Goal: Task Accomplishment & Management: Use online tool/utility

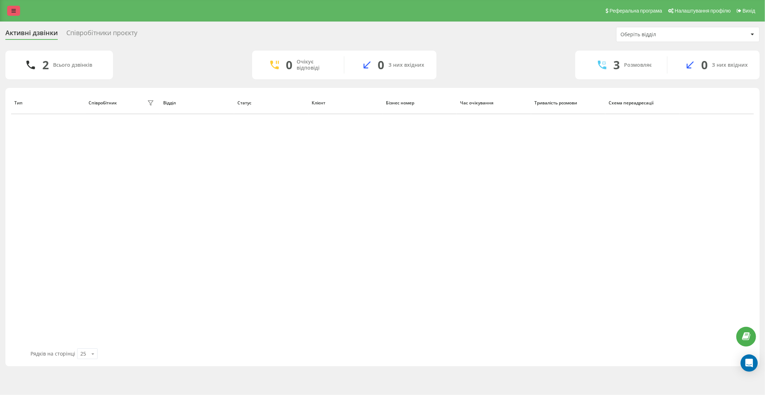
click at [8, 10] on link at bounding box center [13, 11] width 13 height 10
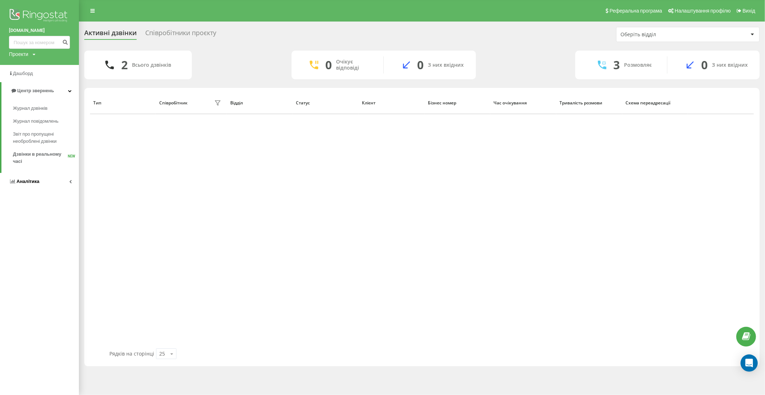
click at [28, 182] on span "Аналiтика" at bounding box center [28, 181] width 23 height 5
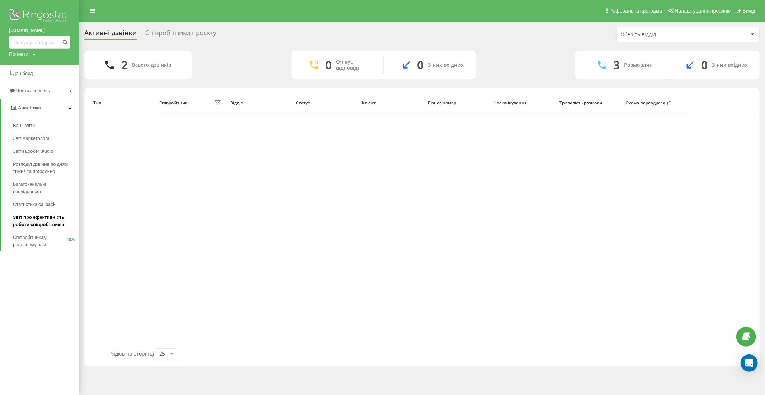
click at [48, 215] on span "Звіт про ефективність роботи співробітників" at bounding box center [44, 221] width 62 height 14
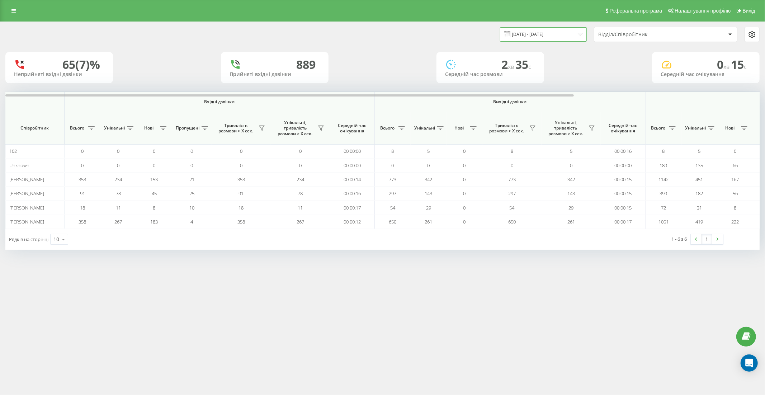
click at [552, 32] on input "[DATE] - [DATE]" at bounding box center [543, 34] width 87 height 14
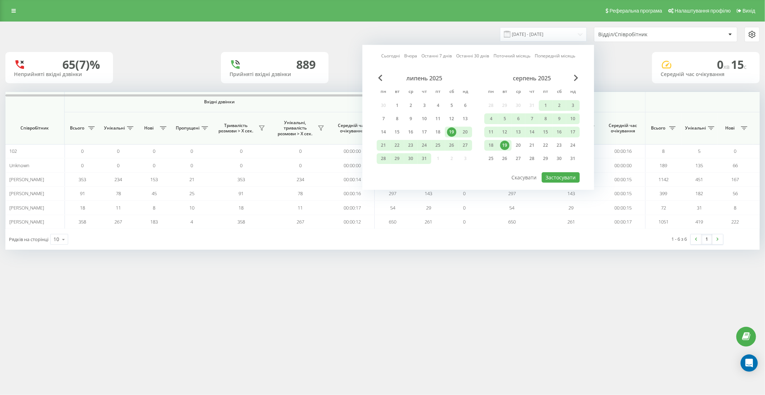
click at [507, 144] on div "19" at bounding box center [504, 145] width 9 height 9
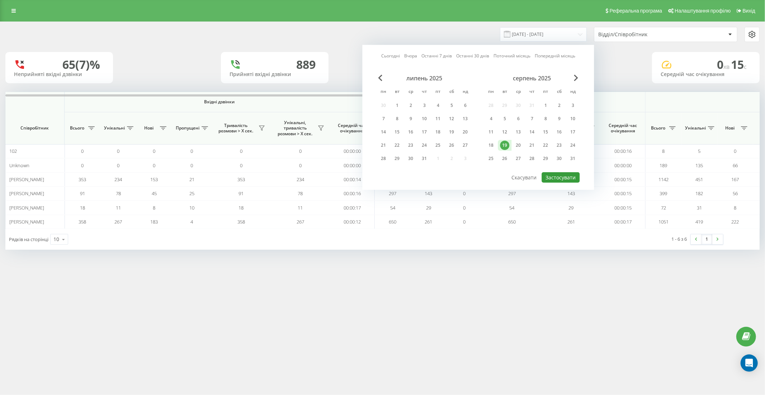
click at [562, 176] on button "Застосувати" at bounding box center [561, 177] width 38 height 10
type input "[DATE] - [DATE]"
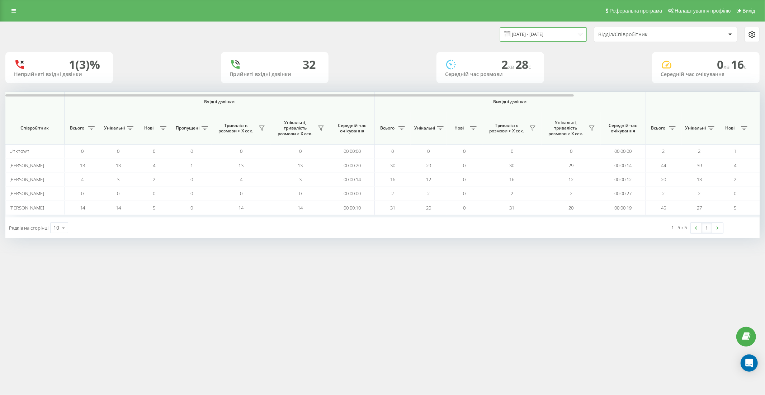
click at [556, 33] on input "[DATE] - [DATE]" at bounding box center [543, 34] width 87 height 14
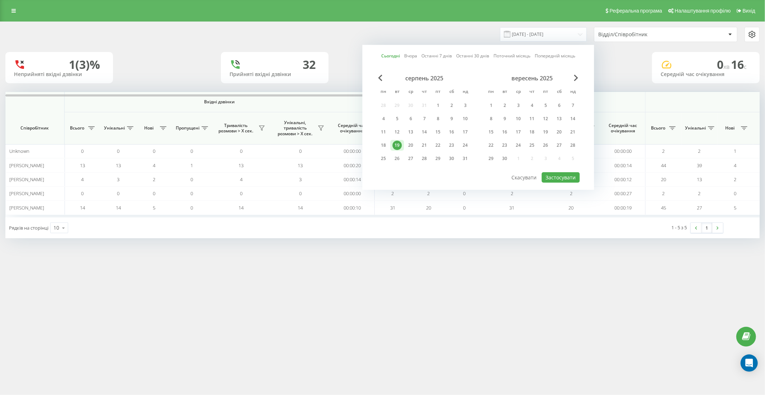
click at [397, 142] on div "19" at bounding box center [396, 145] width 9 height 9
click at [575, 174] on button "Застосувати" at bounding box center [561, 177] width 38 height 10
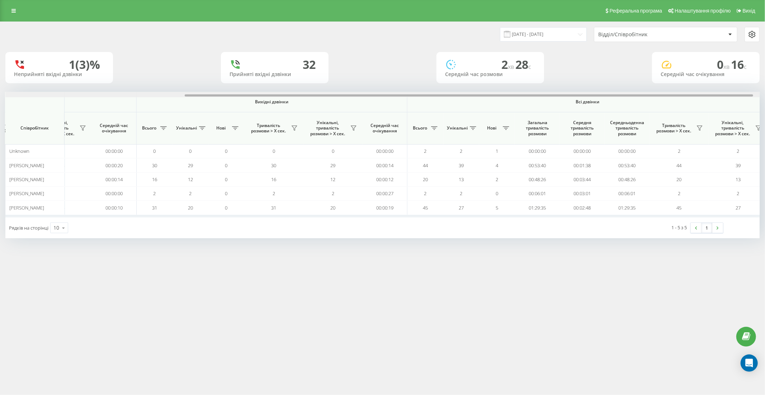
scroll to position [0, 246]
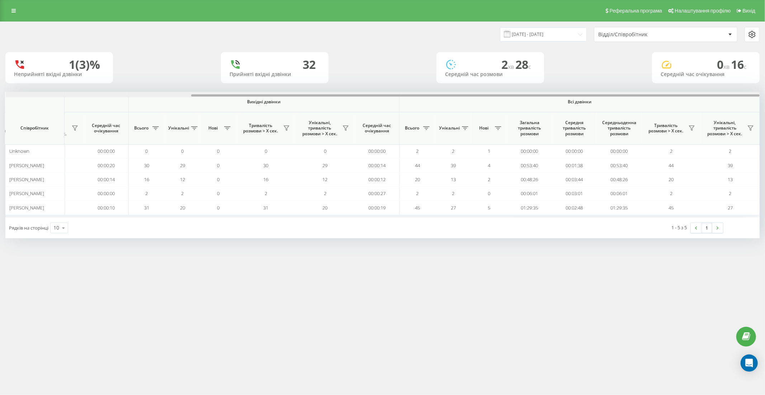
drag, startPoint x: 387, startPoint y: 95, endPoint x: 607, endPoint y: 88, distance: 219.6
click at [607, 88] on div "[DATE] - [DATE] Відділ/Співробітник 1 (3)% Неприйняті вхідні дзвінки 32 Прийнят…" at bounding box center [382, 130] width 754 height 216
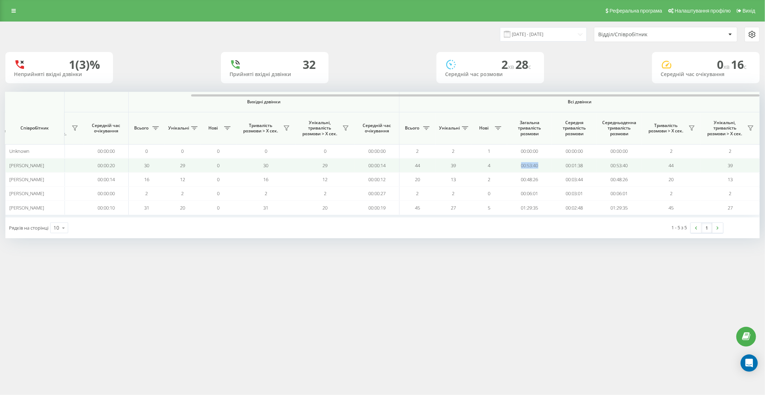
drag, startPoint x: 542, startPoint y: 164, endPoint x: 518, endPoint y: 162, distance: 24.1
click at [518, 162] on td "00:53:40" at bounding box center [529, 165] width 45 height 14
copy td "00:53:40"
